Goal: Complete application form

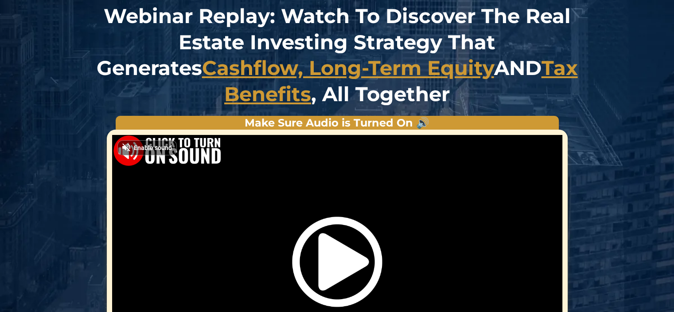
scroll to position [82, 0]
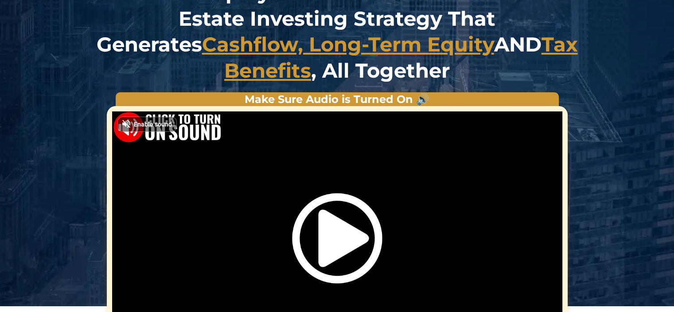
click at [341, 240] on img "Video Player" at bounding box center [337, 238] width 90 height 90
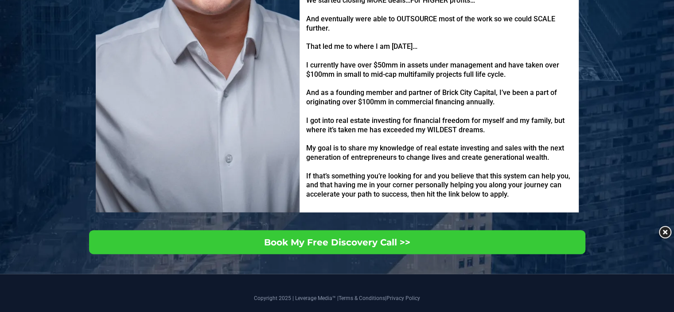
scroll to position [2049, 0]
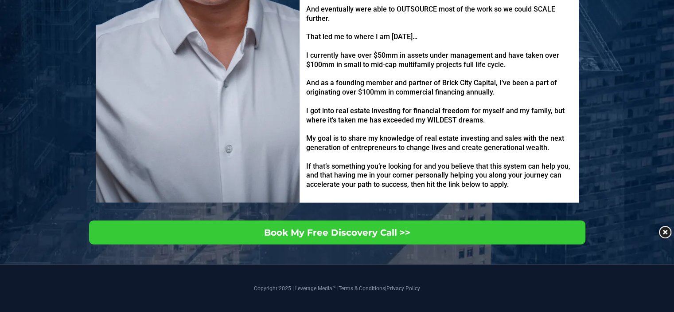
click at [402, 227] on span "Book My Free Discovery Call >>" at bounding box center [337, 232] width 146 height 11
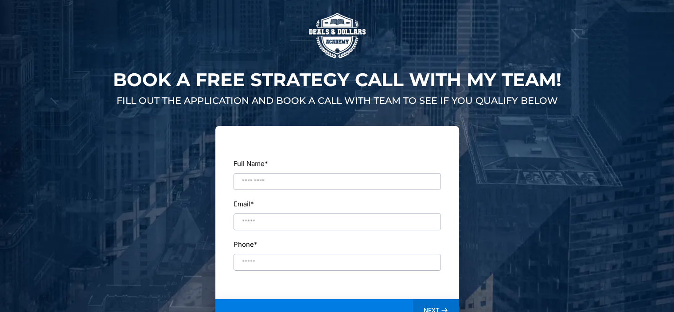
click at [250, 182] on input "Full Name *" at bounding box center [337, 181] width 207 height 17
type input "**********"
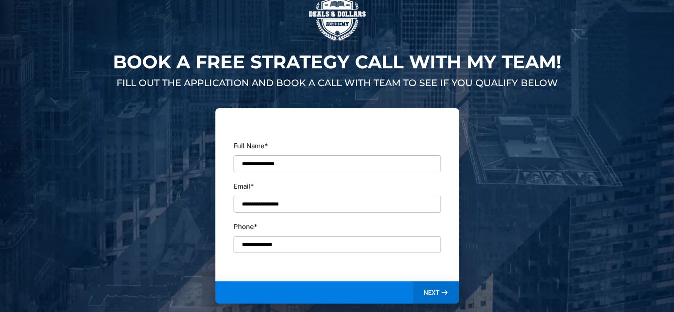
scroll to position [68, 0]
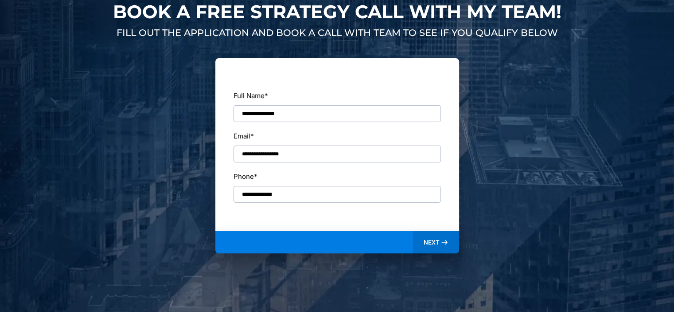
click at [433, 238] on span "NEXT" at bounding box center [432, 242] width 16 height 8
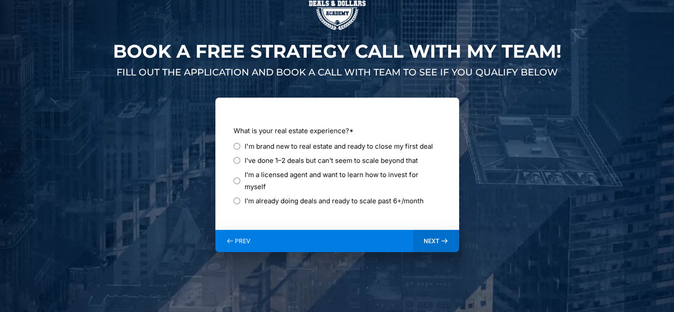
scroll to position [28, 0]
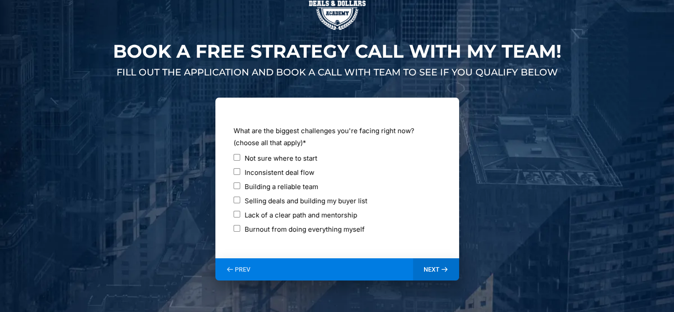
click at [437, 266] on span "NEXT" at bounding box center [432, 269] width 16 height 8
click at [437, 266] on div "PREV NEXT" at bounding box center [337, 269] width 244 height 22
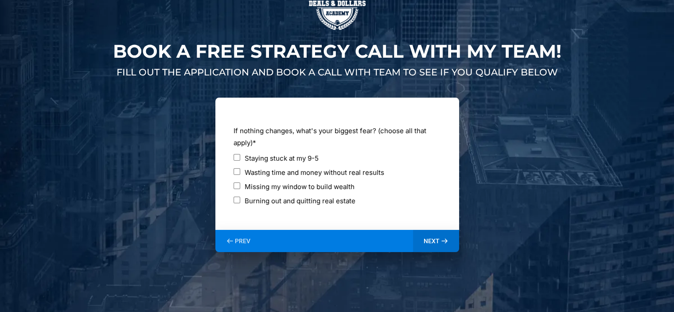
click at [434, 237] on span "NEXT" at bounding box center [432, 241] width 16 height 8
click at [429, 239] on span "NEXT" at bounding box center [432, 241] width 16 height 8
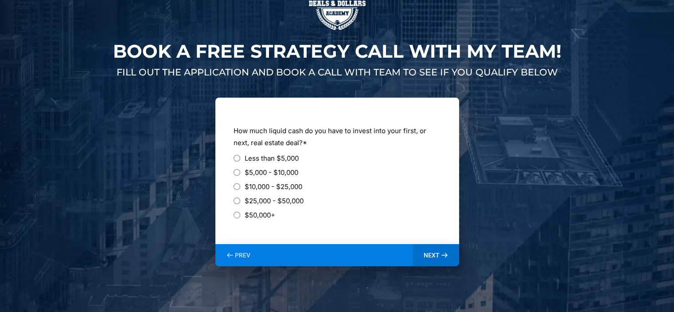
click at [430, 253] on span "NEXT" at bounding box center [432, 255] width 16 height 8
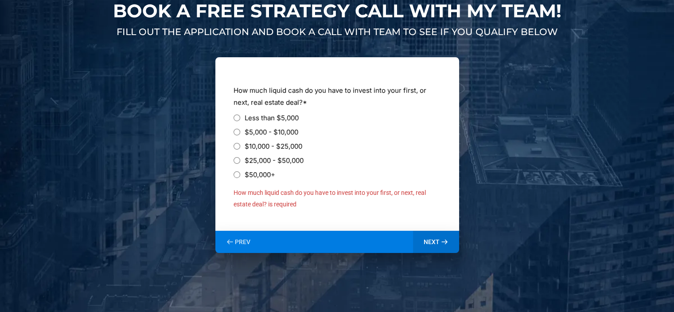
scroll to position [69, 0]
